Goal: Task Accomplishment & Management: Complete application form

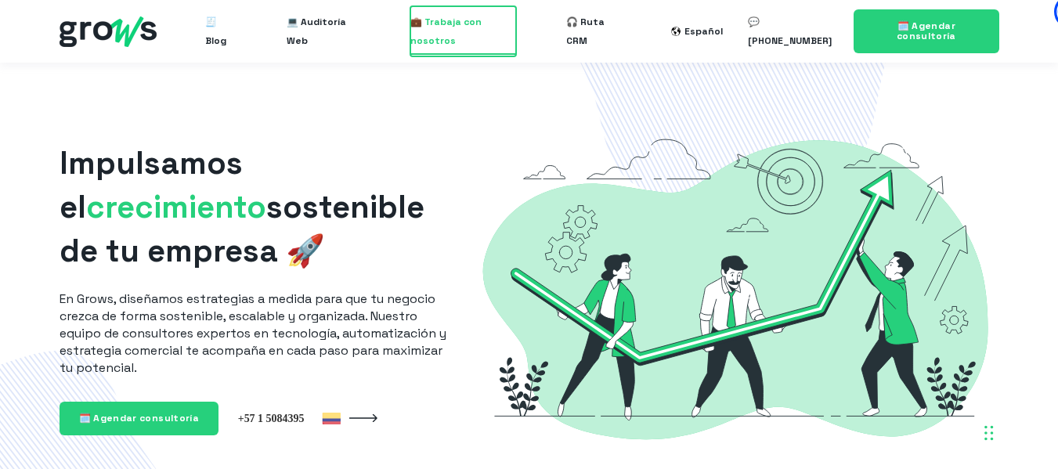
click at [460, 24] on span "💼 Trabaja con nosotros" at bounding box center [463, 31] width 106 height 50
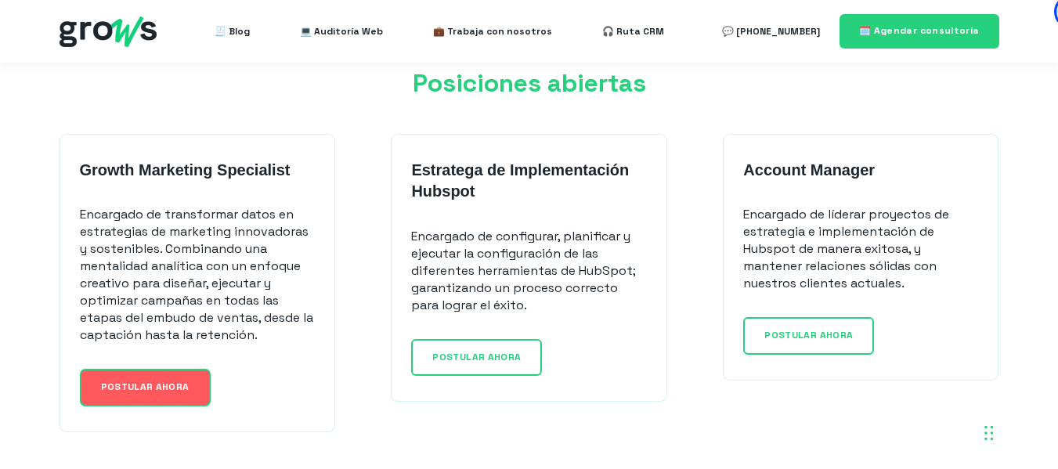
scroll to position [1242, 0]
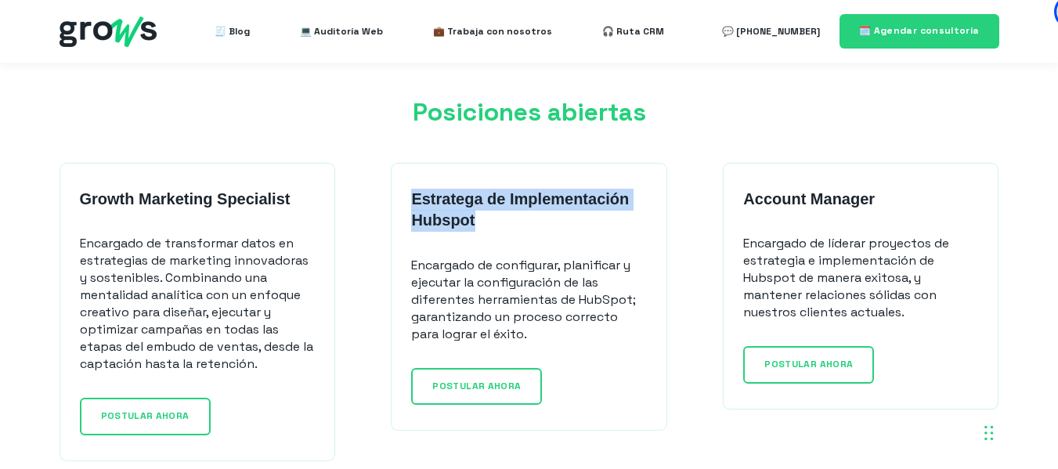
drag, startPoint x: 463, startPoint y: 217, endPoint x: 414, endPoint y: 194, distance: 53.6
click at [414, 194] on p "Estratega de Implementación Hubspot" at bounding box center [528, 210] width 235 height 43
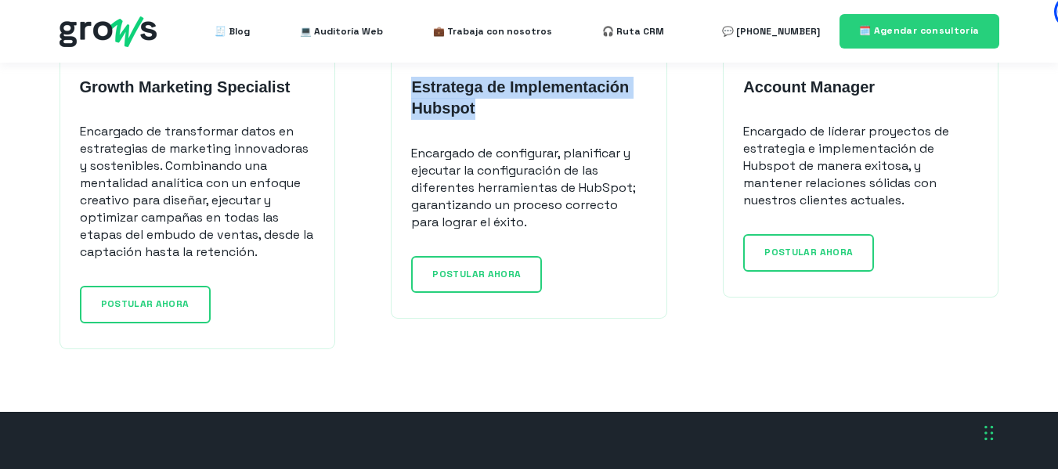
scroll to position [1422, 0]
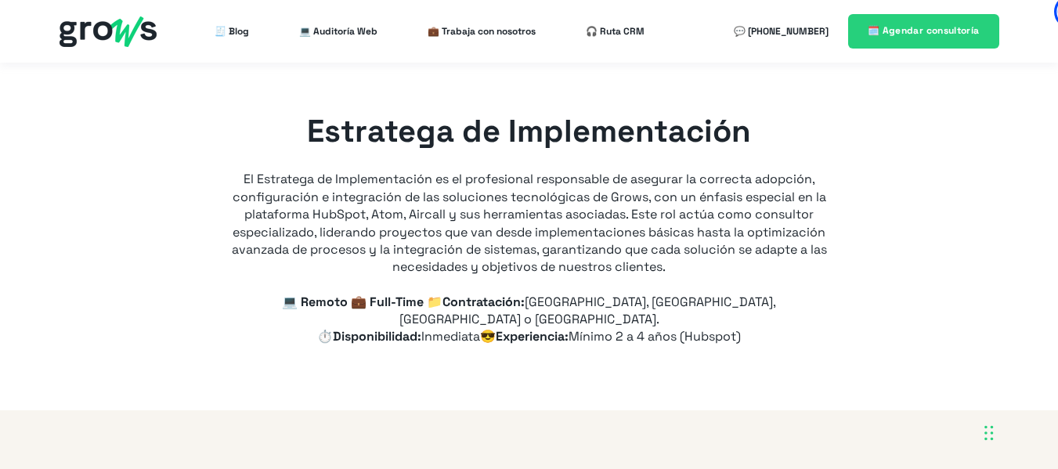
type input "+57"
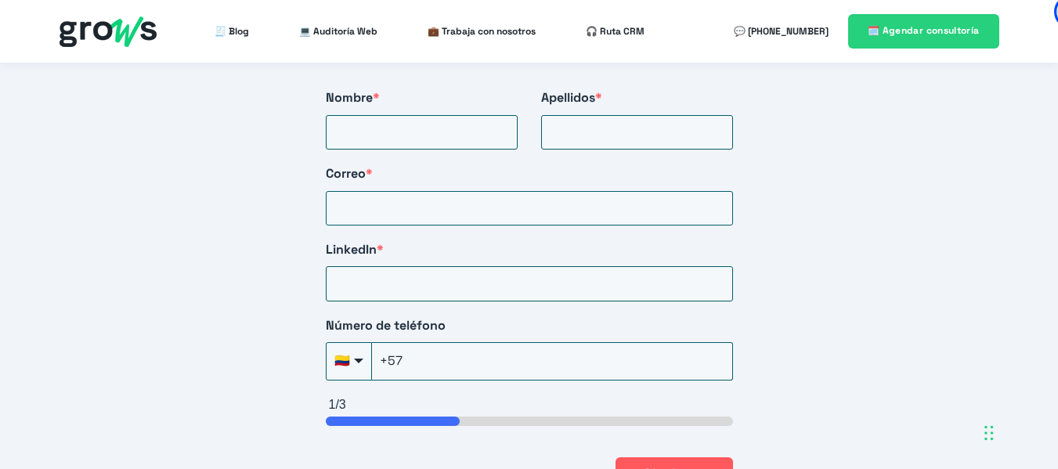
scroll to position [2774, 0]
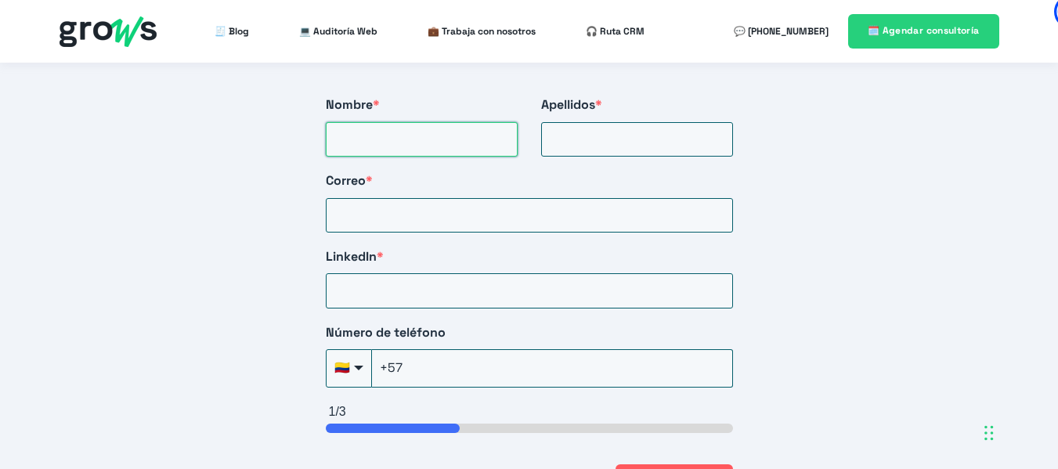
click at [466, 122] on input "Nombre *" at bounding box center [422, 139] width 192 height 34
type input "[PERSON_NAME]"
click at [602, 122] on input "Apellidos *" at bounding box center [637, 139] width 192 height 34
type input "[PERSON_NAME]"
click at [580, 198] on input "Correo *" at bounding box center [529, 215] width 407 height 34
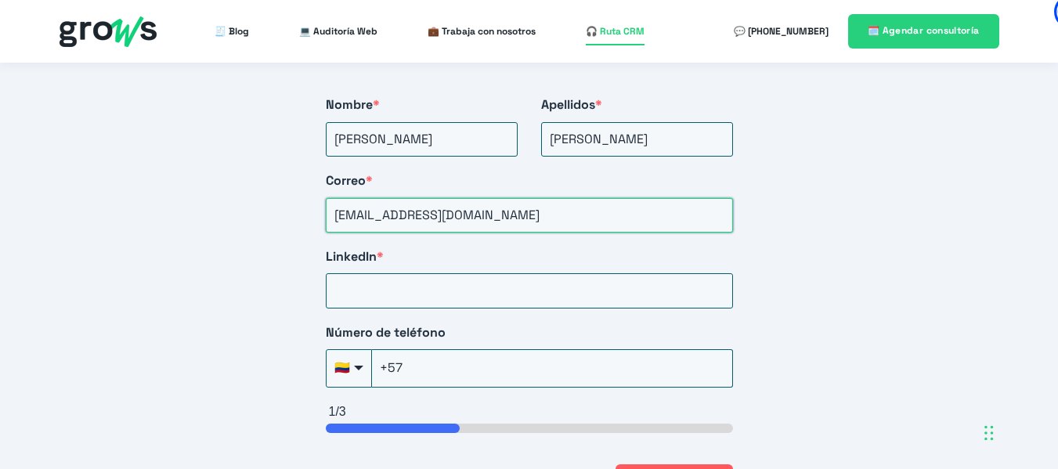
type input "[EMAIL_ADDRESS][DOMAIN_NAME]"
click at [423, 274] on input "LinkedIn *" at bounding box center [529, 290] width 407 height 34
paste input "[URL][DOMAIN_NAME]"
type input "[URL][DOMAIN_NAME]"
click at [460, 349] on input "+57" at bounding box center [552, 368] width 361 height 38
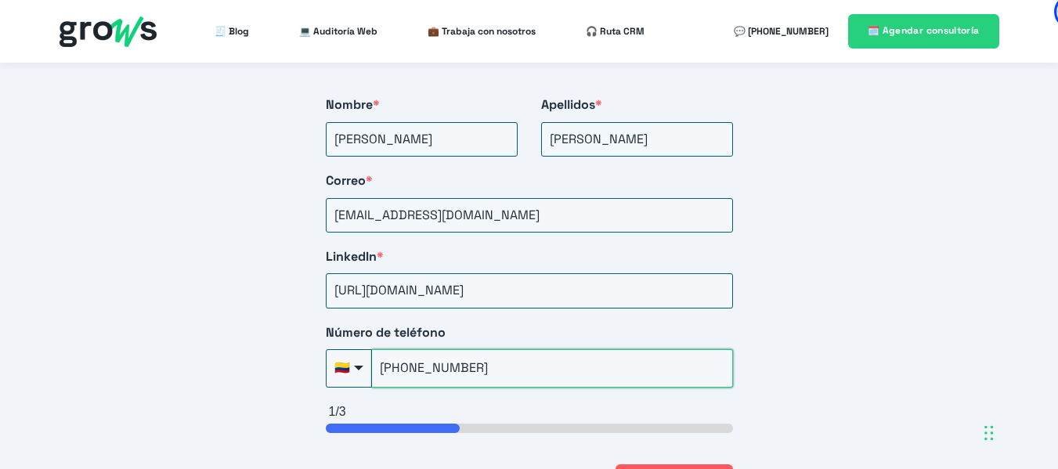
type input "[PHONE_NUMBER]"
click at [899, 295] on div "Iniciar postulación [PERSON_NAME] el formulario para iniciar el proceso de post…" at bounding box center [529, 183] width 1058 height 816
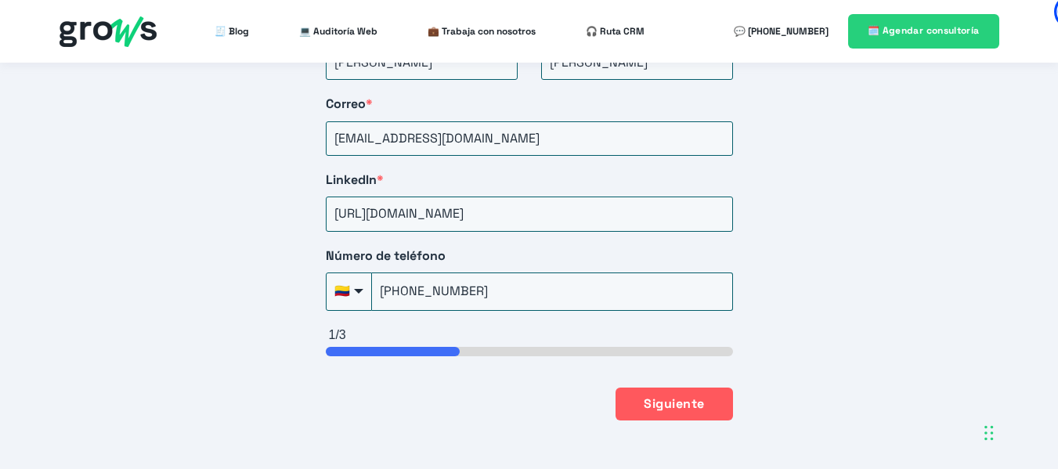
scroll to position [2864, 0]
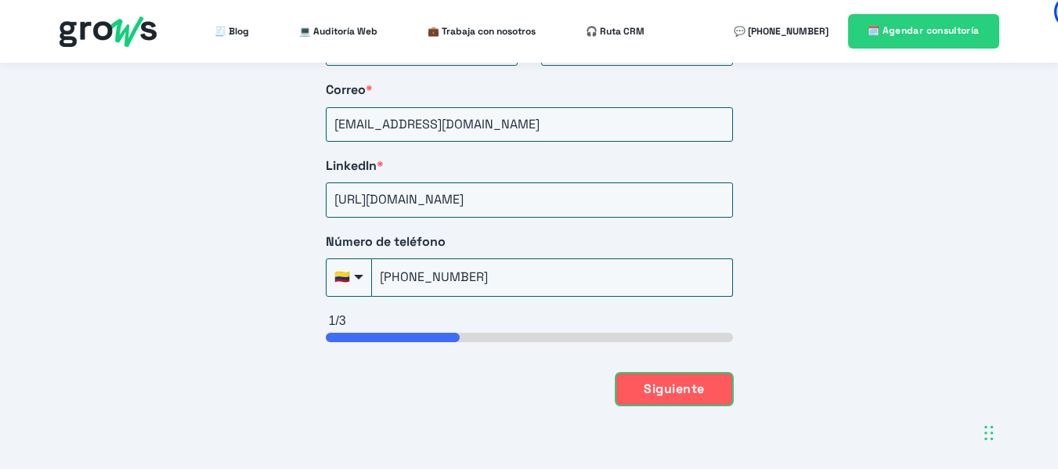
click at [694, 373] on button "Siguiente" at bounding box center [673, 389] width 117 height 33
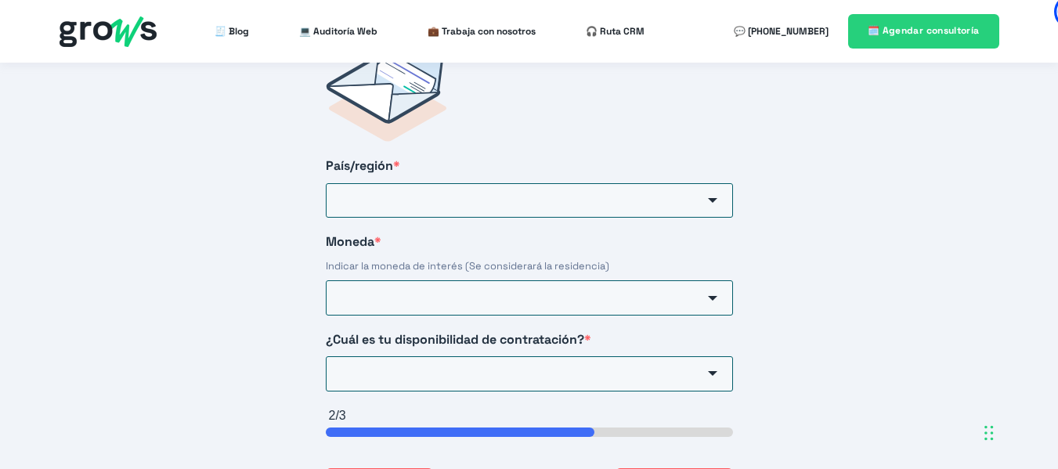
scroll to position [2594, 0]
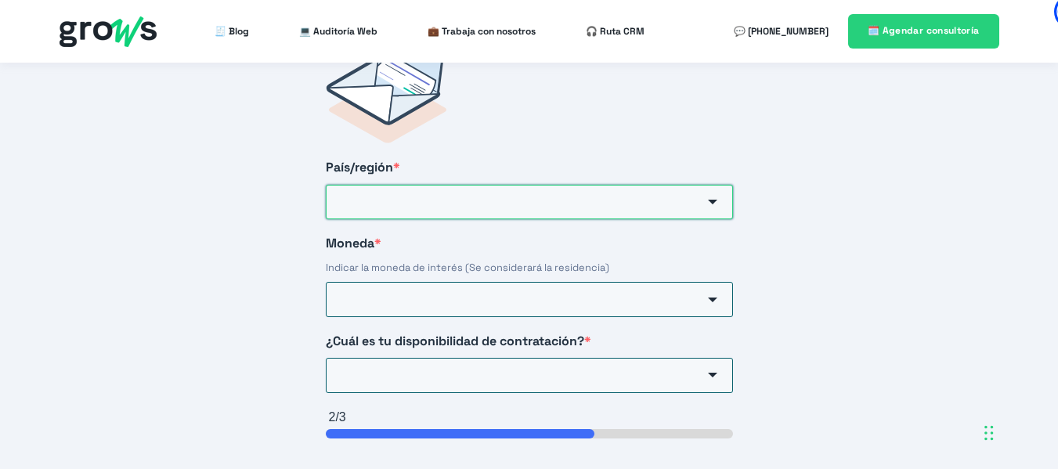
click at [495, 192] on input "País/región *" at bounding box center [529, 202] width 407 height 34
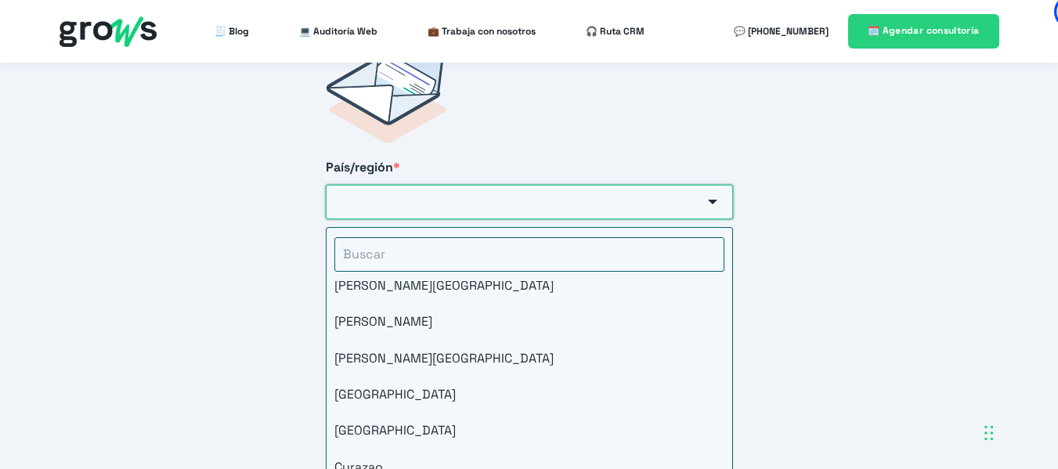
scroll to position [0, 0]
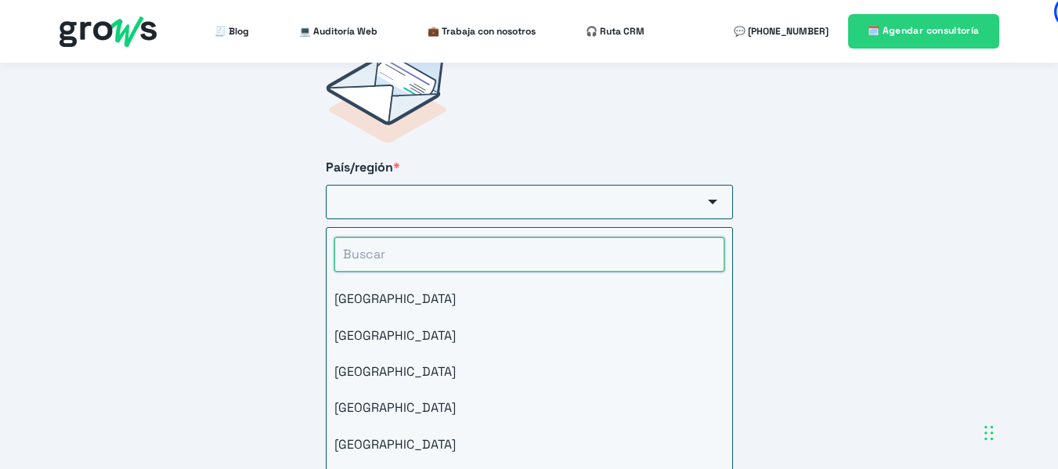
click at [351, 237] on input "HubSpot Form" at bounding box center [529, 254] width 390 height 34
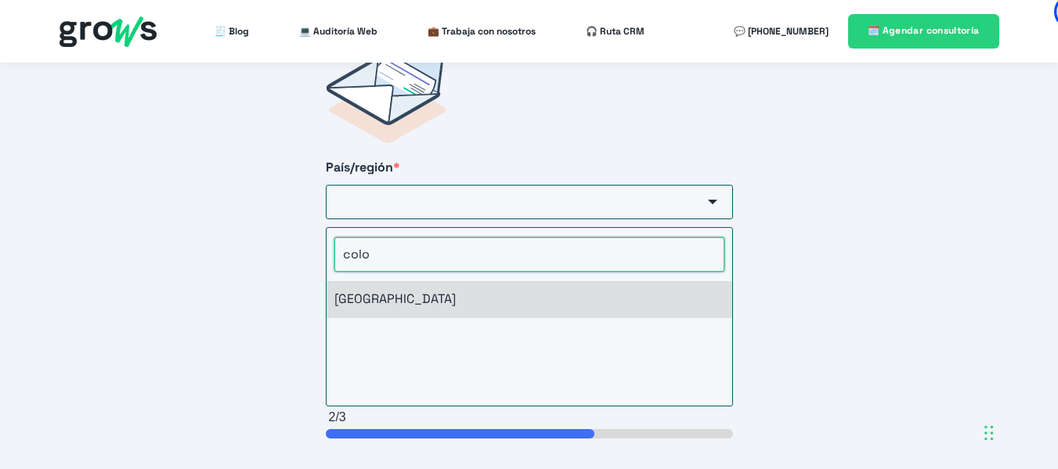
type input "colo"
click at [388, 281] on li "[GEOGRAPHIC_DATA]" at bounding box center [529, 299] width 406 height 36
type input "[GEOGRAPHIC_DATA]"
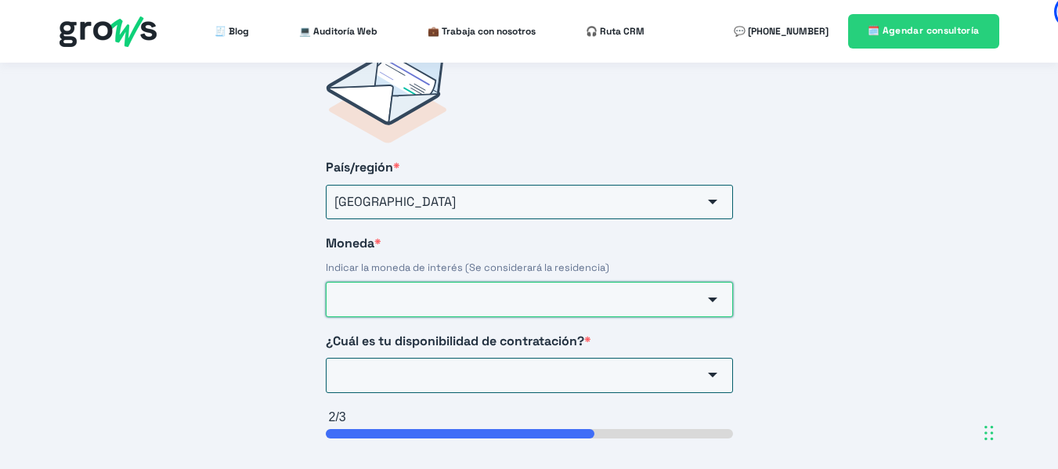
click at [432, 282] on input "Moneda *" at bounding box center [529, 299] width 407 height 34
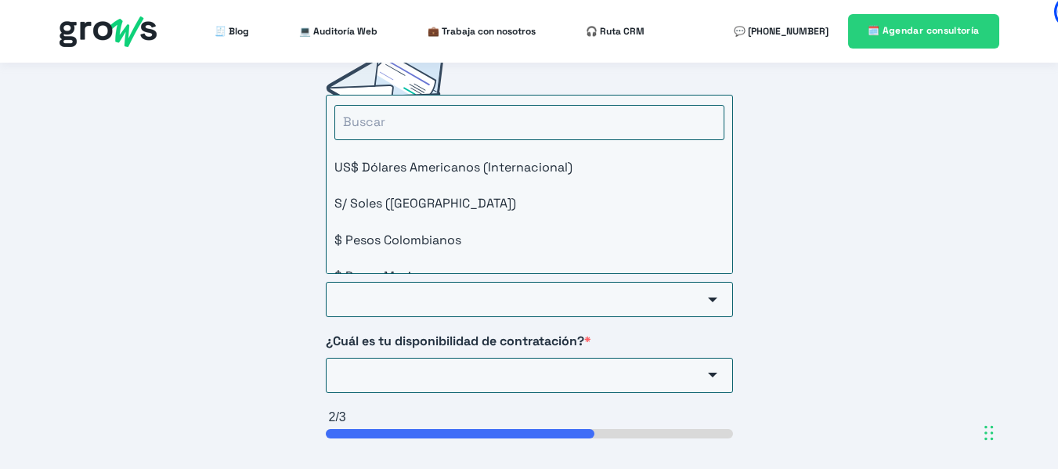
click at [898, 240] on div "Iniciar postulación [PERSON_NAME] el formulario para iniciar el proceso de post…" at bounding box center [529, 275] width 1058 height 641
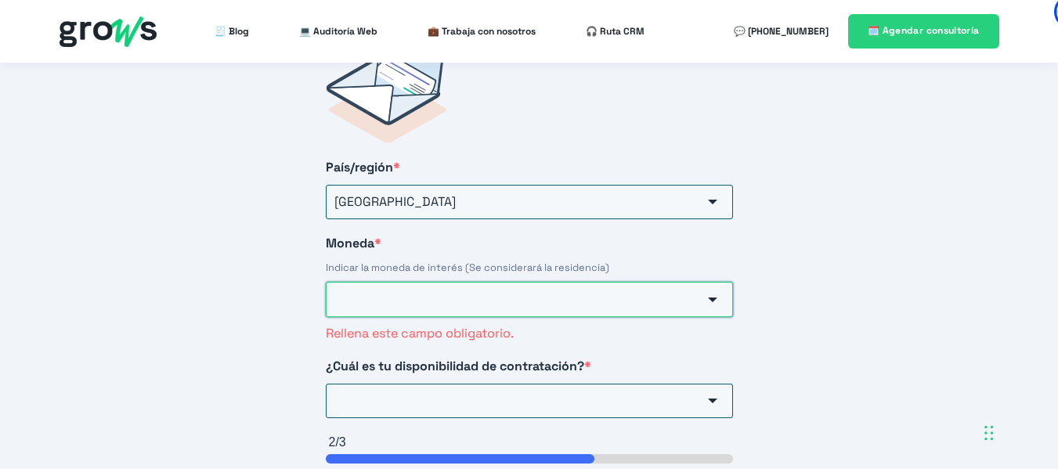
click at [650, 282] on input "Moneda *" at bounding box center [529, 299] width 407 height 34
drag, startPoint x: 732, startPoint y: 177, endPoint x: 732, endPoint y: 191, distance: 14.1
click at [732, 191] on div "País/región * [GEOGRAPHIC_DATA] [GEOGRAPHIC_DATA] [GEOGRAPHIC_DATA] [GEOGRAPHIC…" at bounding box center [529, 288] width 470 height 542
click at [684, 282] on input "Moneda *" at bounding box center [529, 299] width 407 height 34
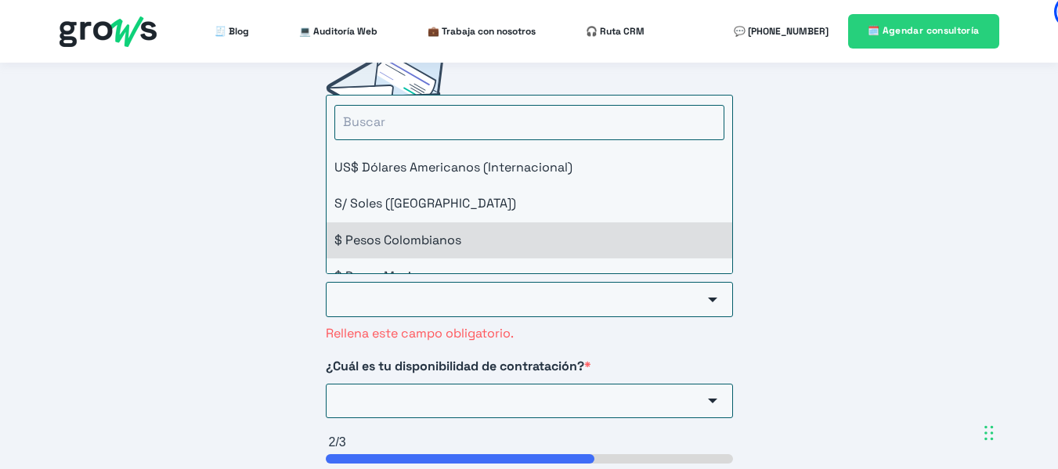
click at [501, 225] on li "$ Pesos Colombianos" at bounding box center [529, 240] width 406 height 36
type input "$ Pesos Colombianos"
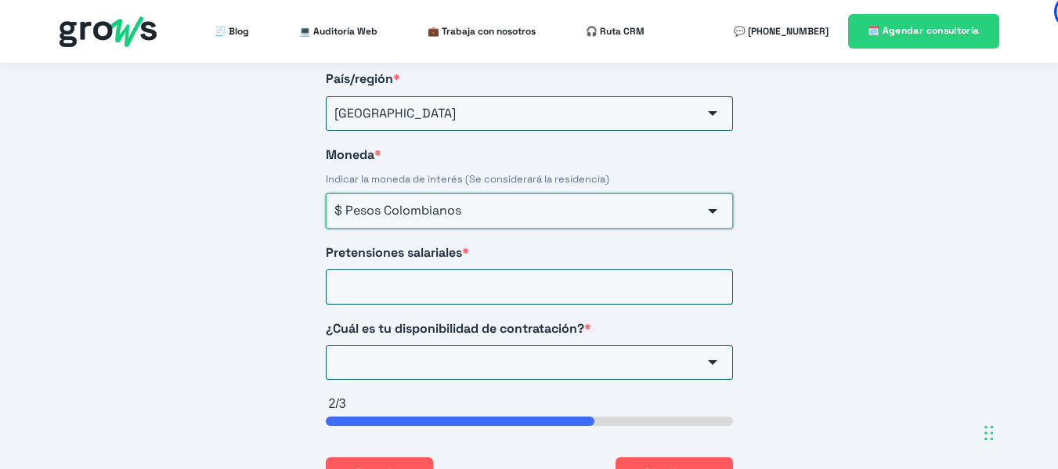
scroll to position [2702, 0]
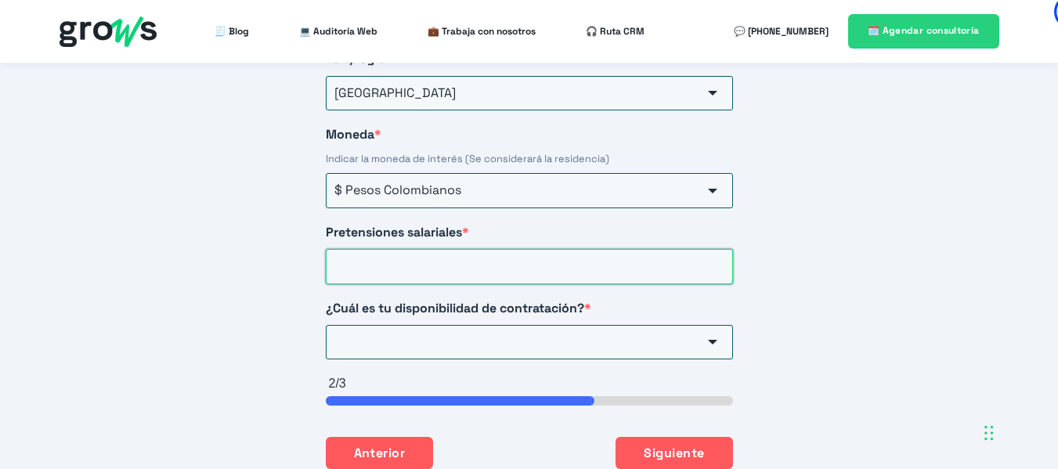
click at [471, 249] on input "Pretensiones salariales *" at bounding box center [529, 266] width 407 height 34
drag, startPoint x: 364, startPoint y: 247, endPoint x: 344, endPoint y: 249, distance: 19.6
click at [344, 249] on input "5000000" at bounding box center [529, 266] width 407 height 34
type input "5000000"
click at [431, 341] on input "¿Cuál es tu disponibilidad de contratación? *" at bounding box center [529, 342] width 407 height 34
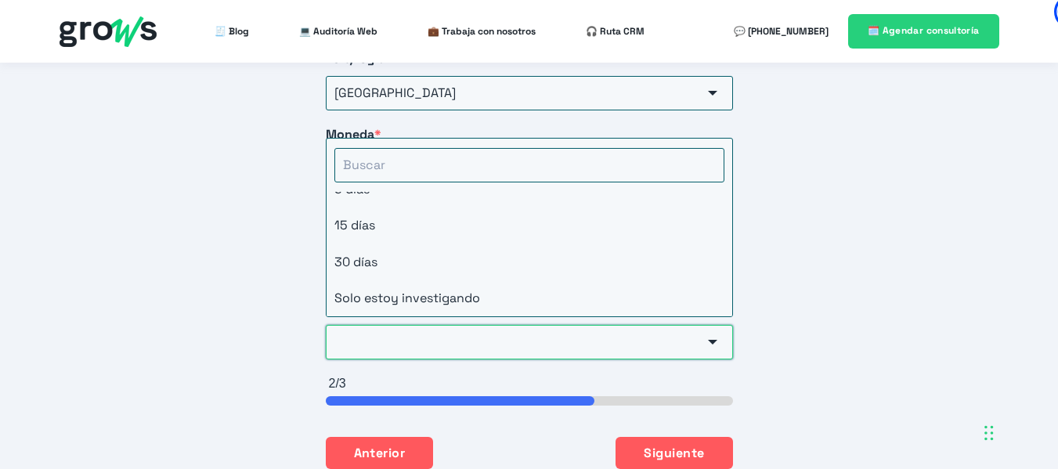
scroll to position [0, 0]
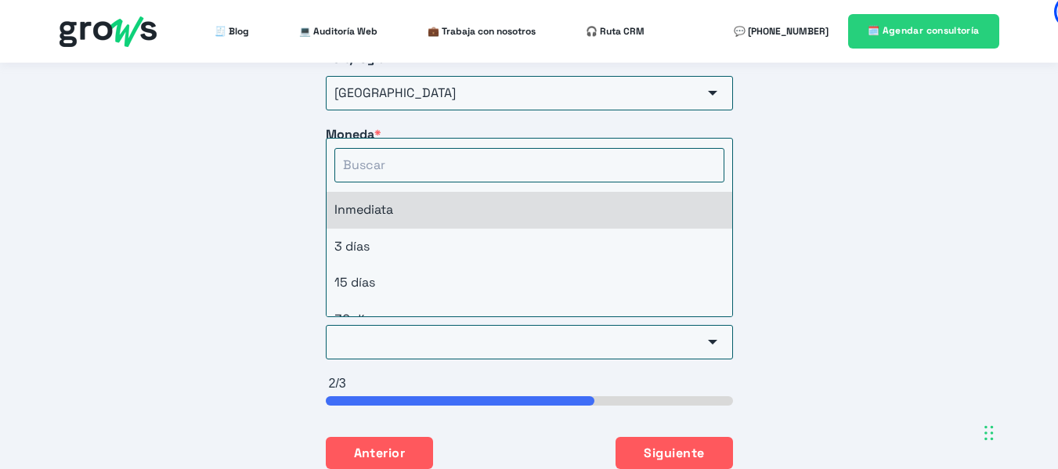
click at [456, 196] on li "Inmediata" at bounding box center [529, 210] width 406 height 36
type input "Inmediata"
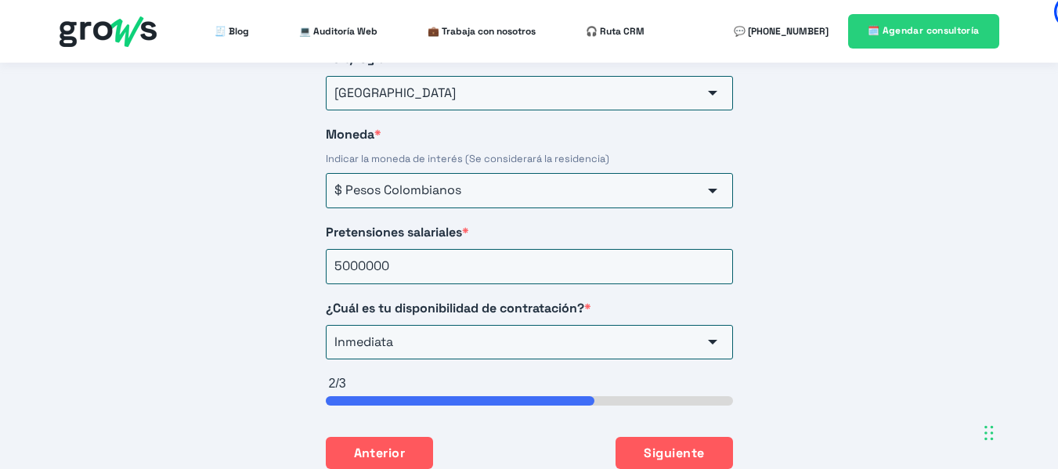
click at [840, 257] on div "Iniciar postulación [PERSON_NAME] el formulario para iniciar el proceso de post…" at bounding box center [529, 204] width 1058 height 717
drag, startPoint x: 340, startPoint y: 251, endPoint x: 364, endPoint y: 250, distance: 24.3
click at [364, 250] on input "5000000" at bounding box center [529, 266] width 407 height 34
click at [676, 444] on button "Siguiente" at bounding box center [673, 452] width 117 height 33
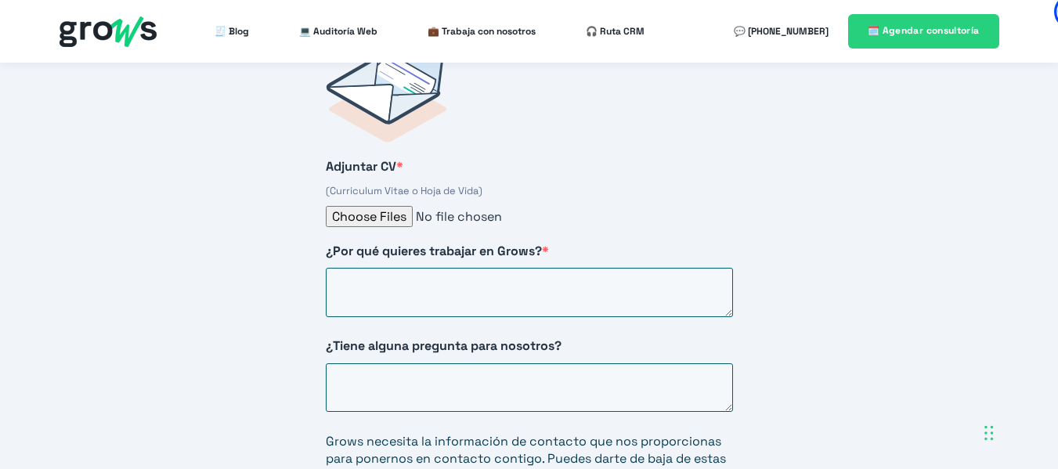
scroll to position [2594, 0]
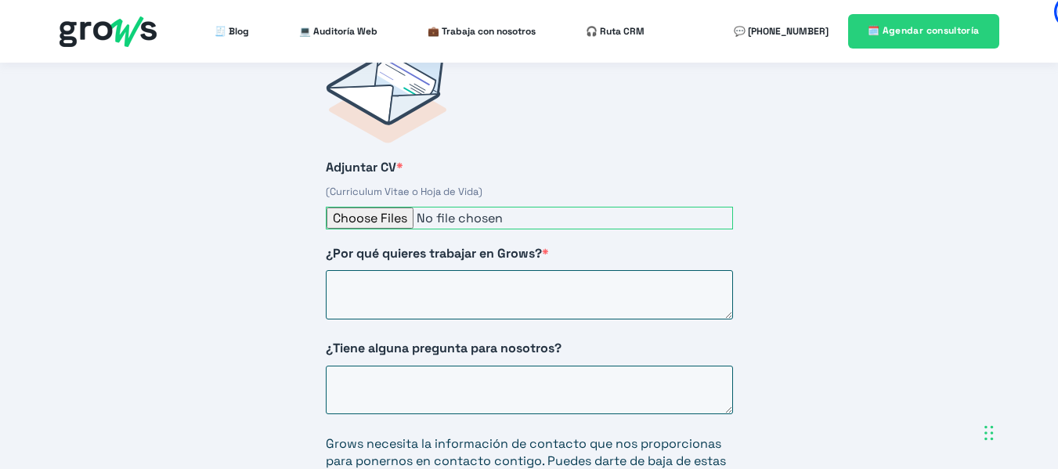
click at [393, 207] on input "Adjuntar CV *" at bounding box center [529, 218] width 407 height 23
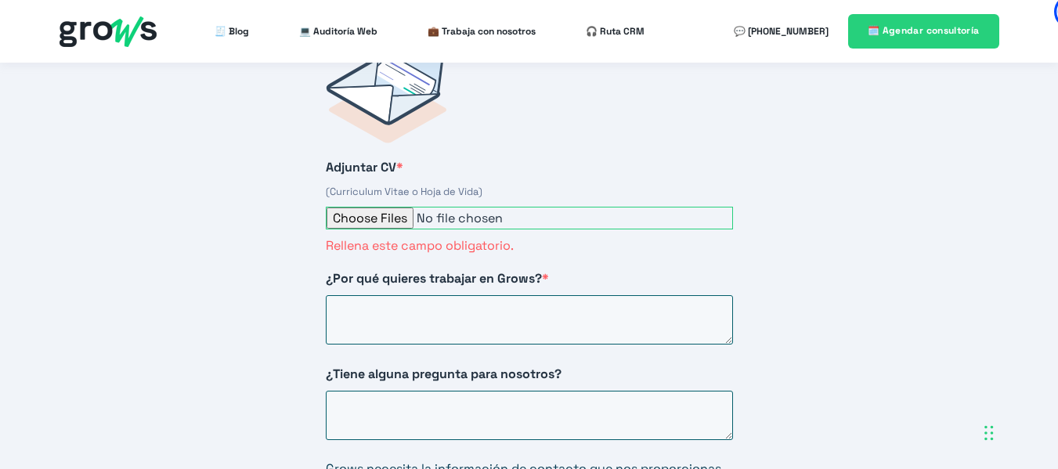
type input "C:\fakepath\[PERSON_NAME].pdf"
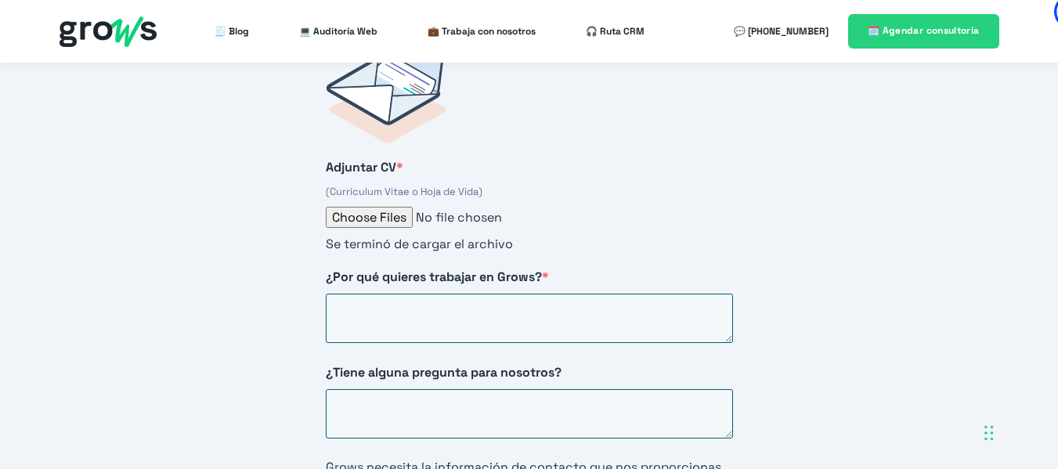
scroll to position [2636, 0]
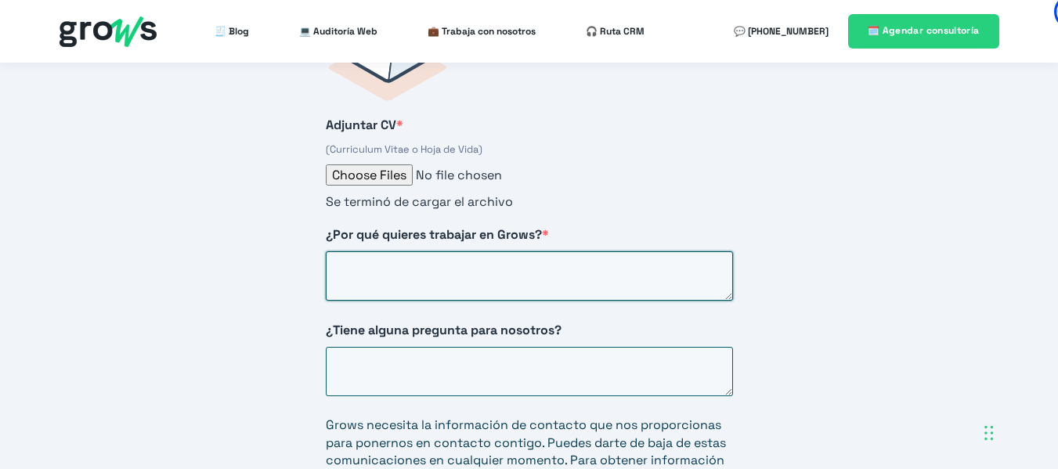
click at [431, 260] on textarea "¿Por qué quieres trabajar en Grows? *" at bounding box center [529, 275] width 407 height 49
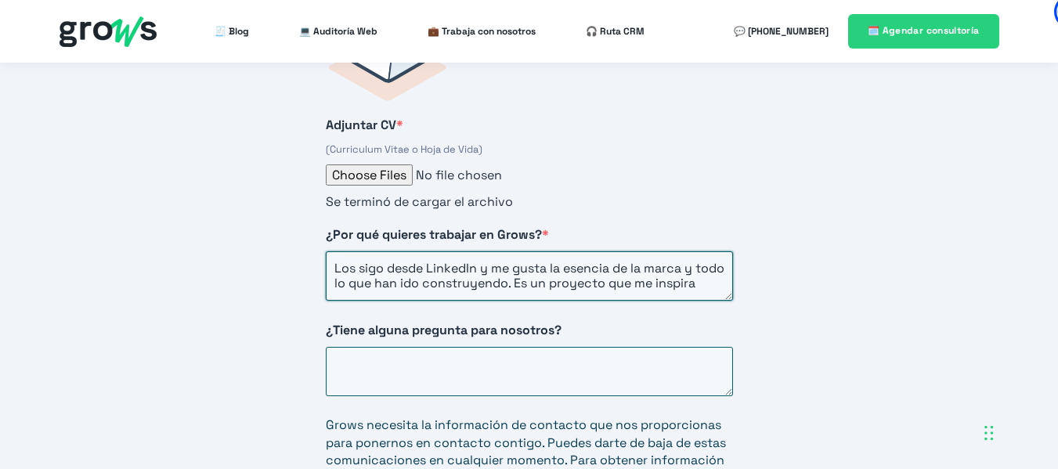
scroll to position [6, 0]
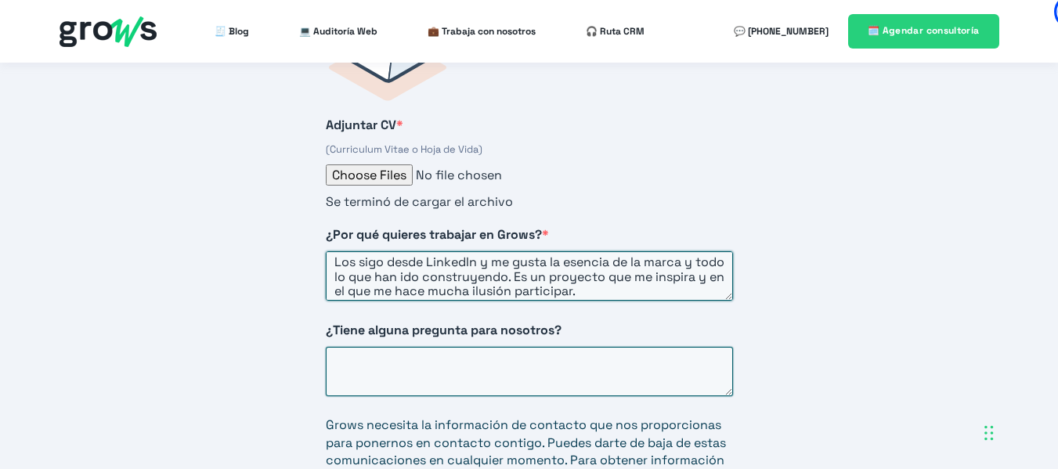
type textarea "Los sigo desde LinkedIn y me gusta la esencia de la marca y todo lo que han ido…"
click at [676, 347] on textarea "¿Tiene alguna pregunta para nosotros?" at bounding box center [529, 371] width 407 height 49
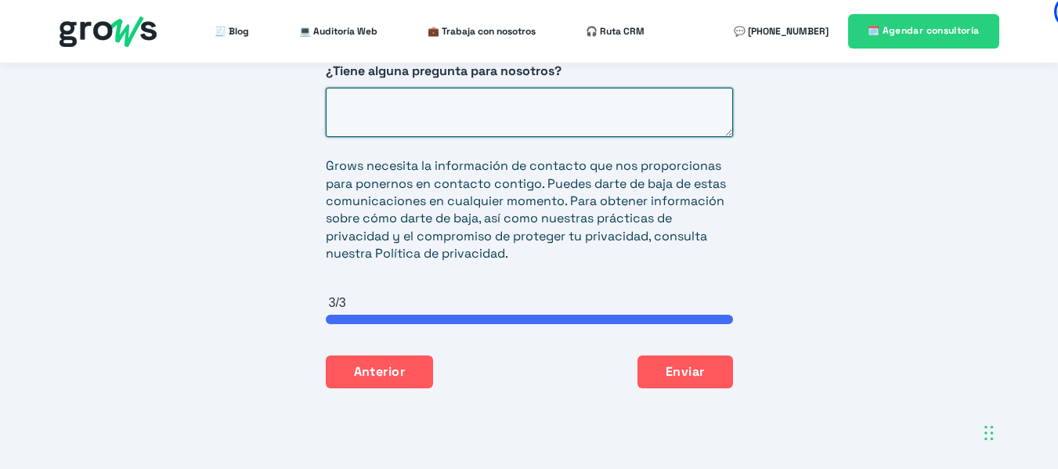
scroll to position [2972, 0]
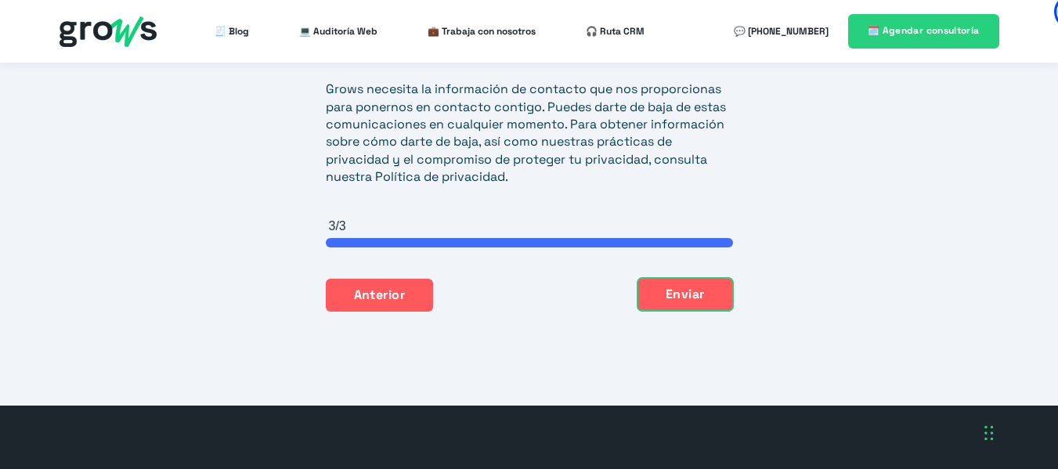
click at [661, 278] on button "Enviar" at bounding box center [685, 294] width 96 height 33
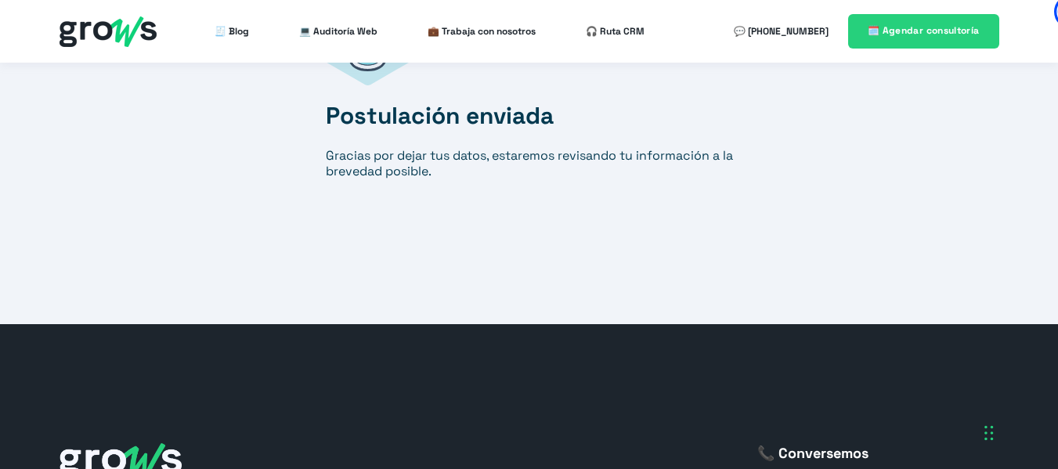
scroll to position [2749, 0]
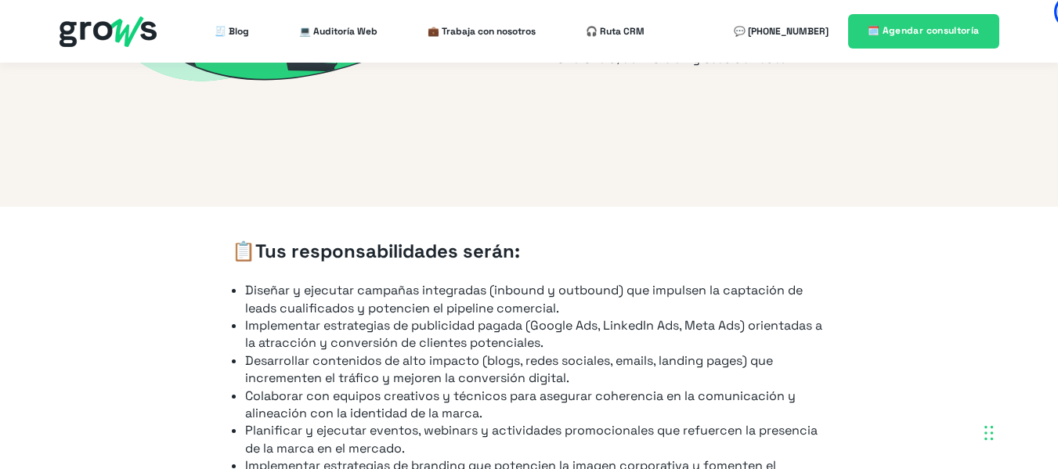
scroll to position [834, 0]
